Goal: Task Accomplishment & Management: Use online tool/utility

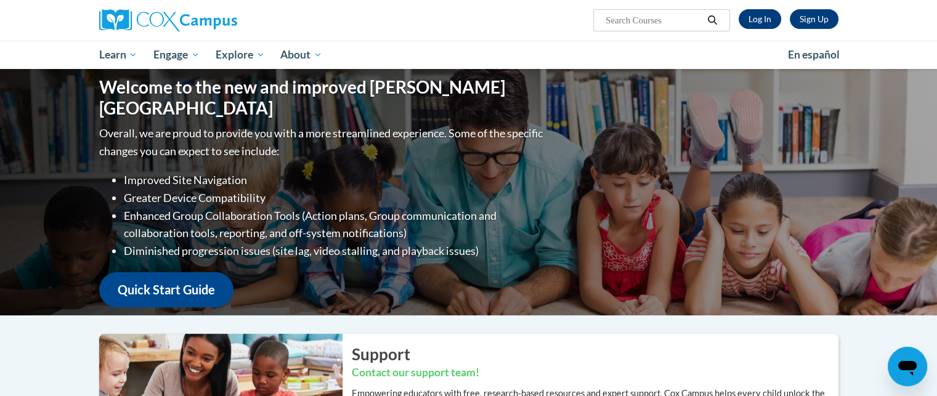
click at [770, 19] on link "Log In" at bounding box center [759, 19] width 42 height 20
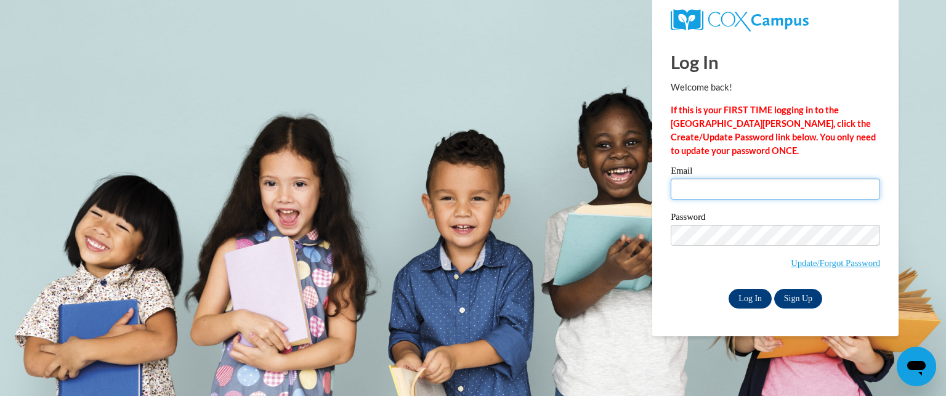
type input "kristinhawkinberry7@yahoo.com"
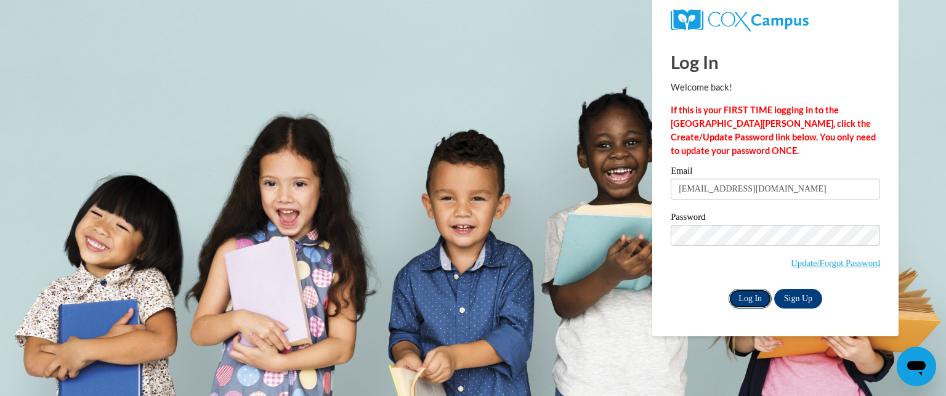
click at [743, 299] on input "Log In" at bounding box center [749, 299] width 43 height 20
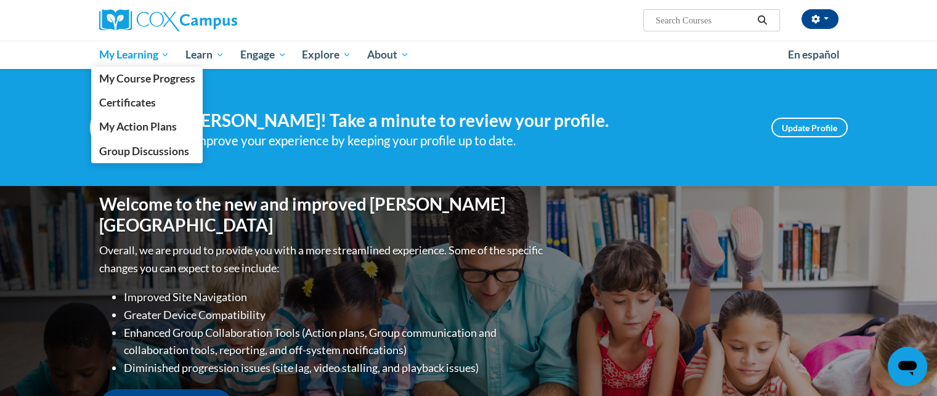
click at [148, 58] on span "My Learning" at bounding box center [134, 54] width 71 height 15
click at [148, 79] on span "My Course Progress" at bounding box center [147, 78] width 96 height 13
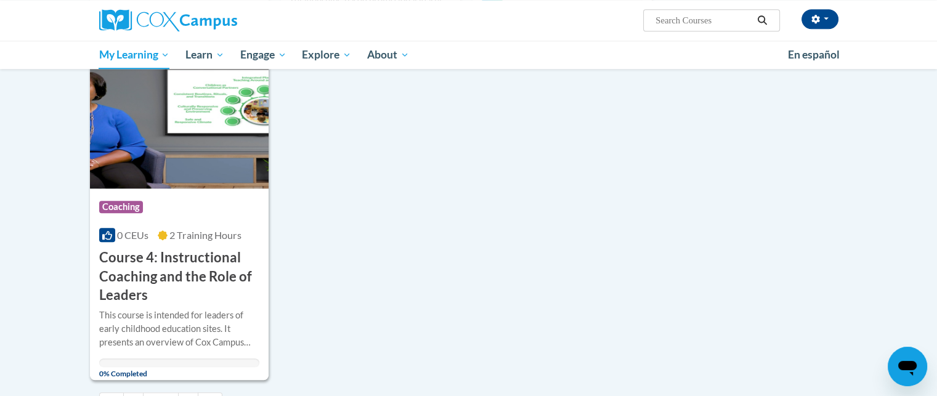
scroll to position [1231, 0]
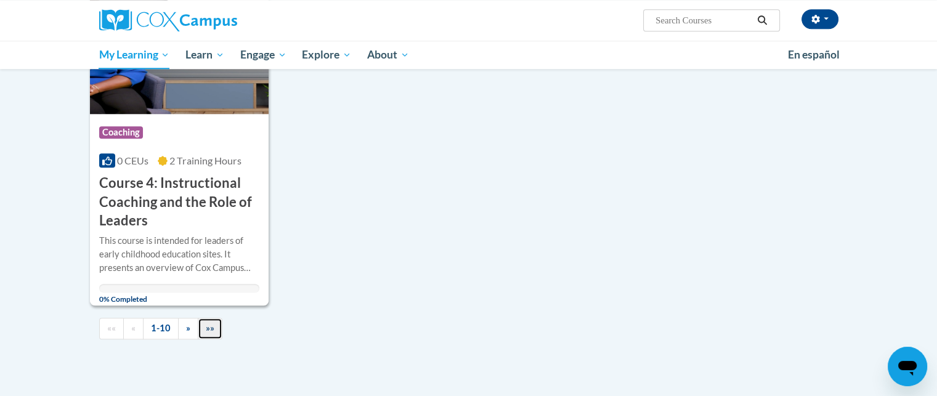
click at [207, 318] on link "»»" at bounding box center [210, 329] width 25 height 22
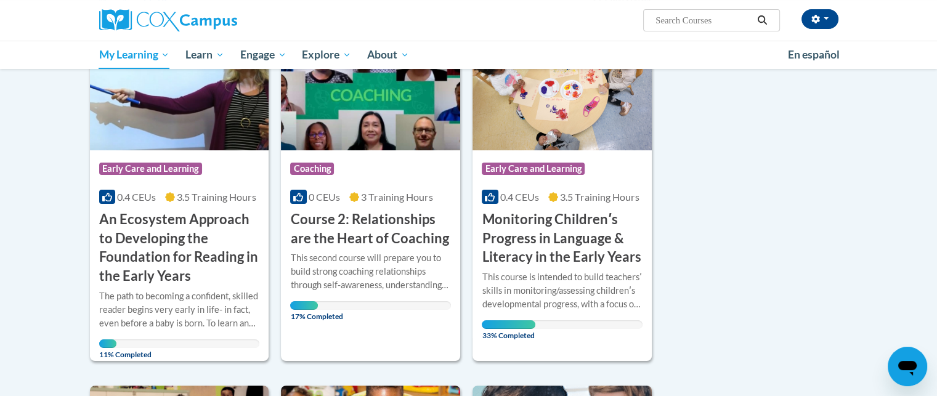
scroll to position [235, 0]
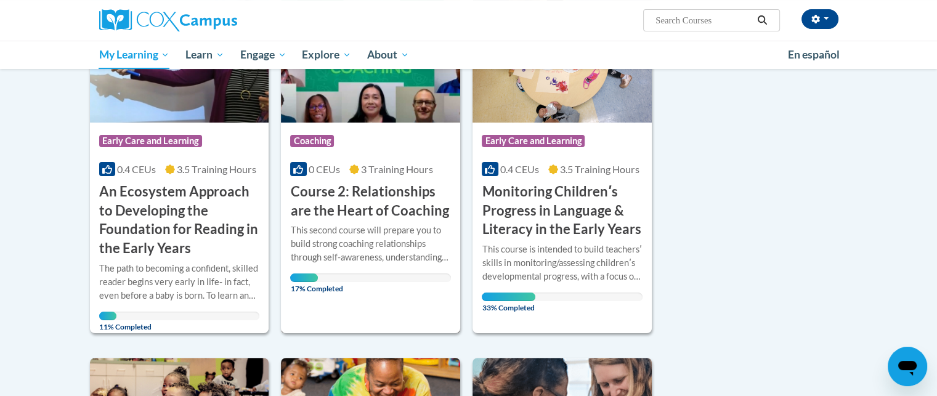
click at [374, 209] on h3 "Course 2: Relationships are the Heart of Coaching" at bounding box center [370, 201] width 161 height 38
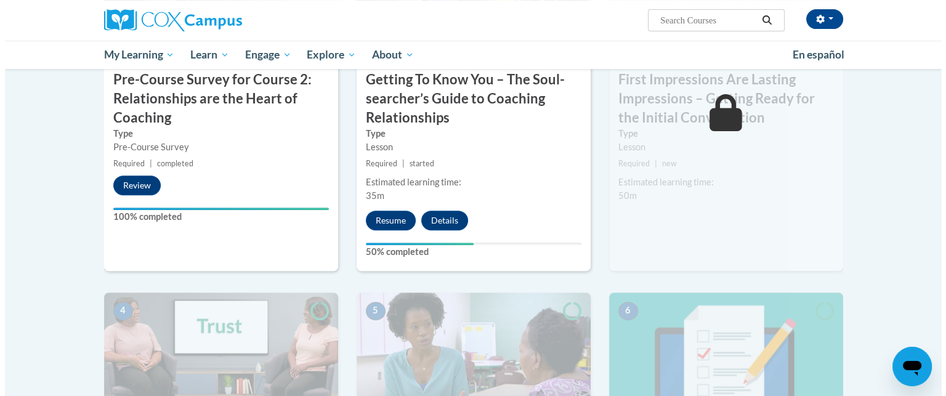
scroll to position [431, 0]
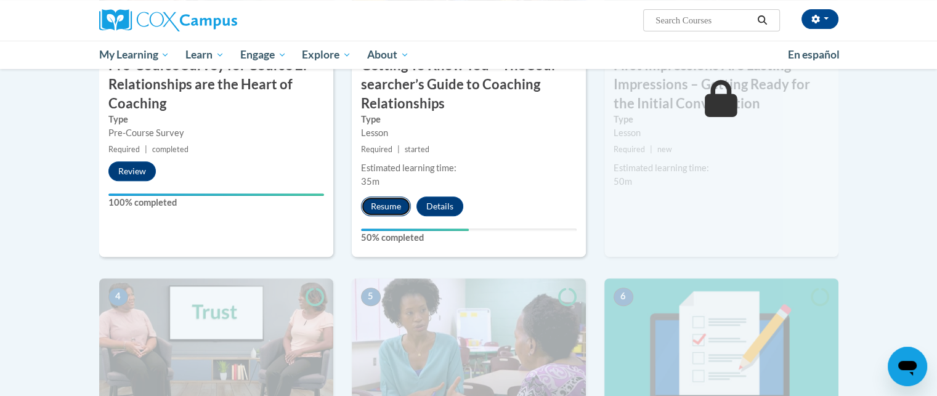
click at [381, 206] on button "Resume" at bounding box center [386, 206] width 50 height 20
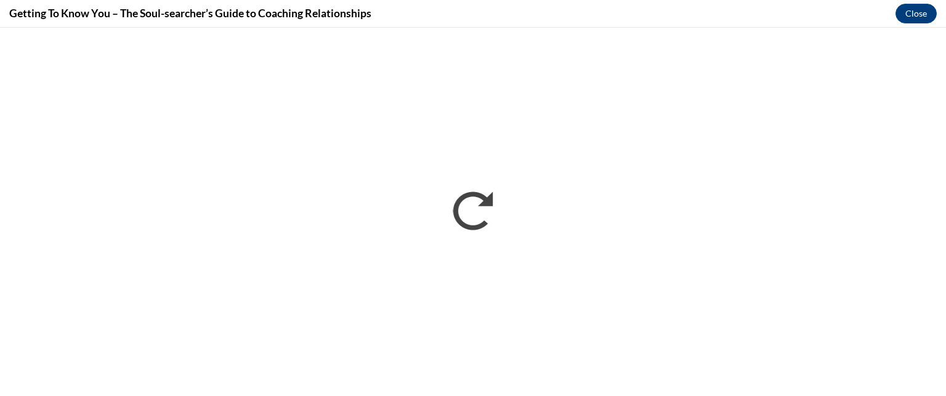
scroll to position [0, 0]
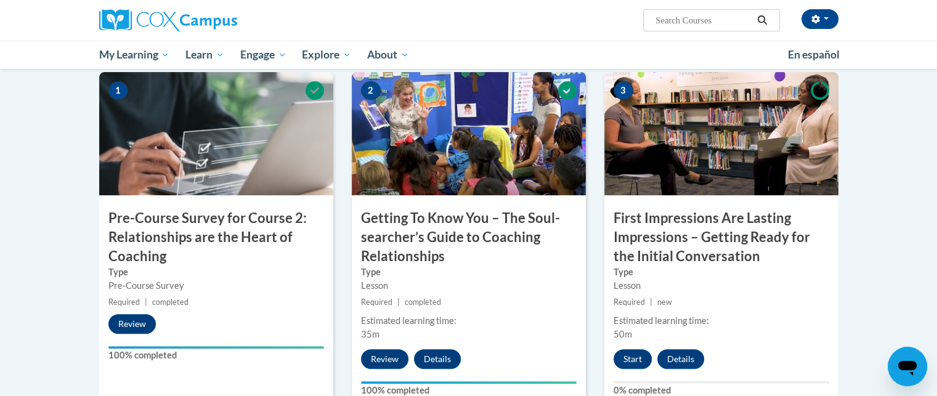
scroll to position [308, 0]
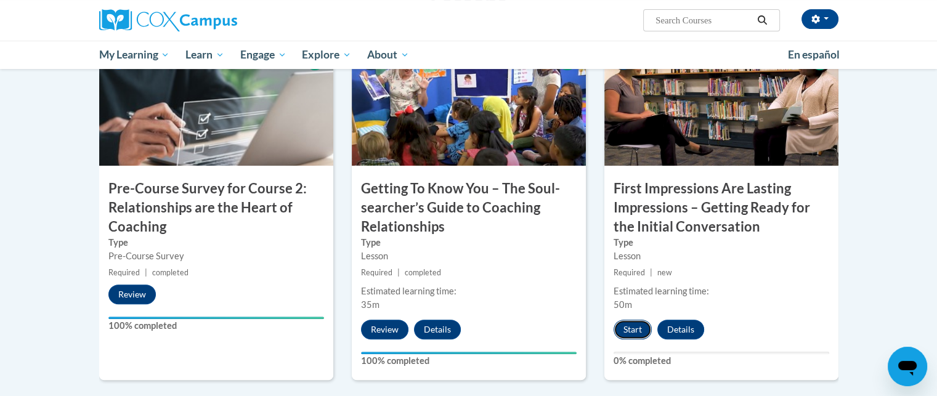
click at [632, 328] on button "Start" at bounding box center [632, 330] width 38 height 20
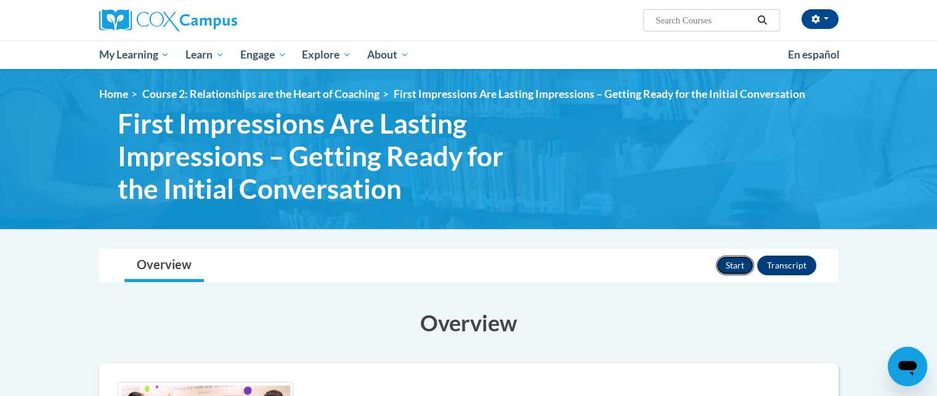
click at [733, 265] on button "Start" at bounding box center [734, 266] width 38 height 20
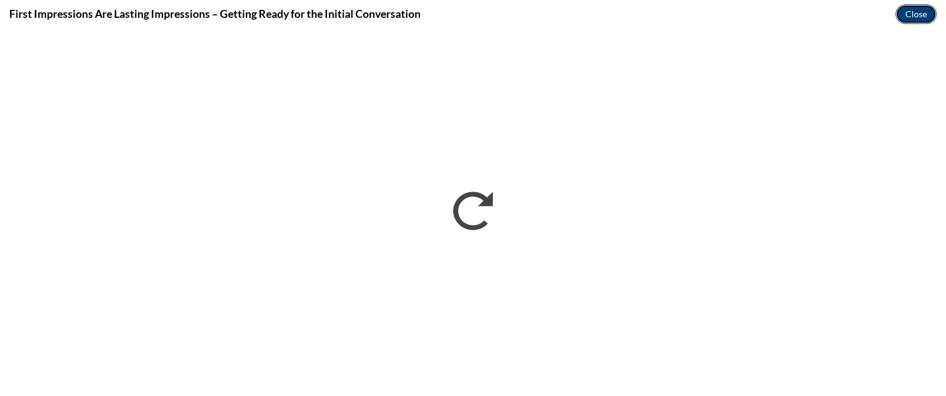
click at [911, 17] on button "Close" at bounding box center [915, 14] width 41 height 20
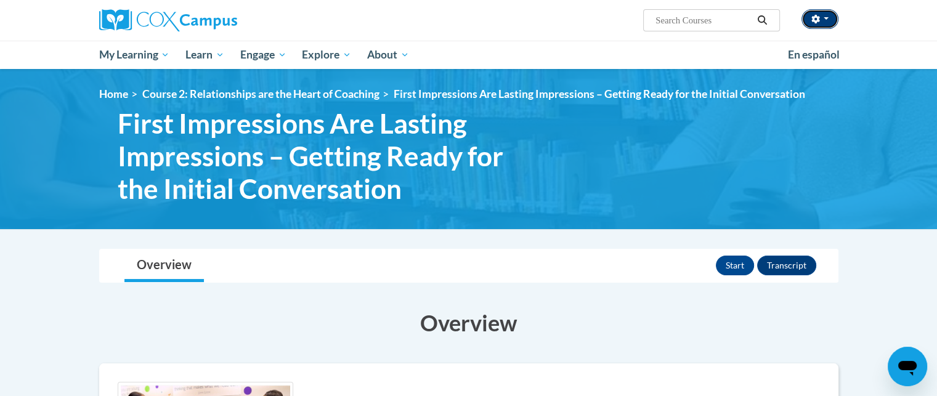
click at [826, 18] on span "button" at bounding box center [825, 18] width 5 height 2
click at [816, 22] on icon "button" at bounding box center [815, 19] width 9 height 9
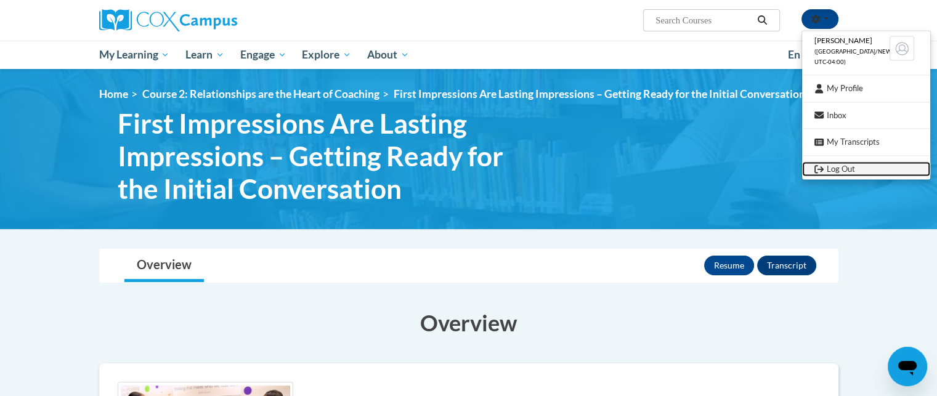
click at [837, 169] on link "Log Out" at bounding box center [866, 168] width 128 height 15
